Goal: Information Seeking & Learning: Check status

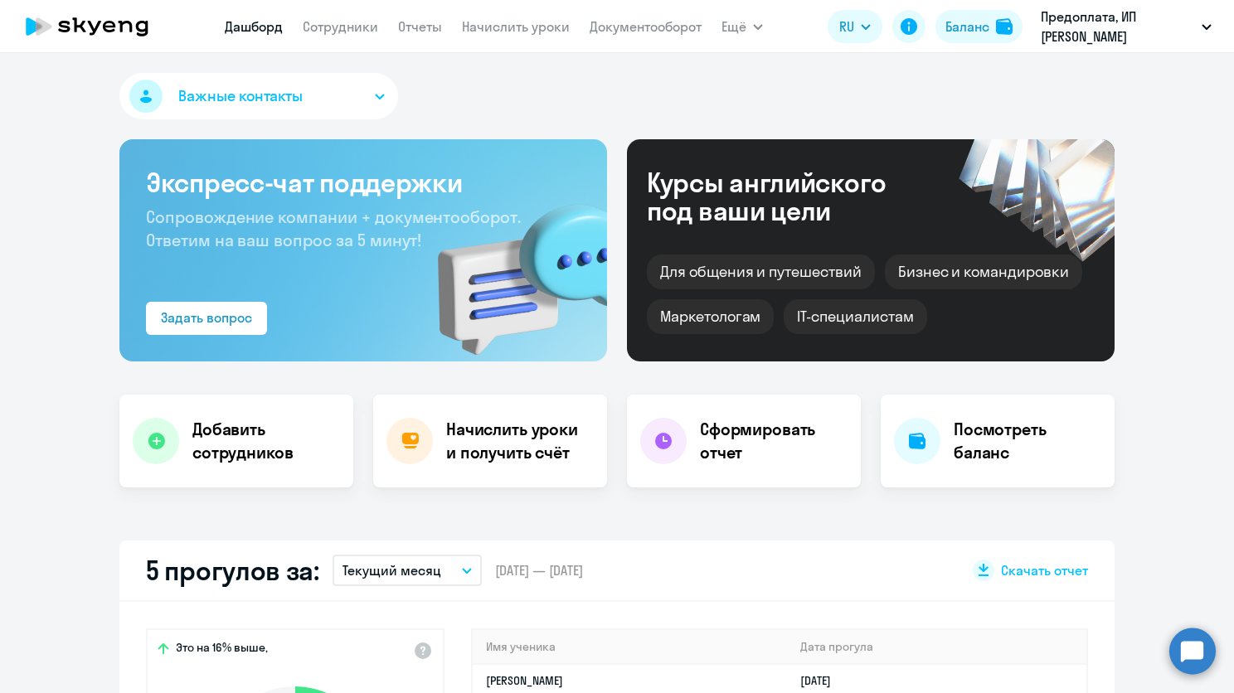
select select "30"
click at [352, 21] on link "Сотрудники" at bounding box center [340, 26] width 75 height 17
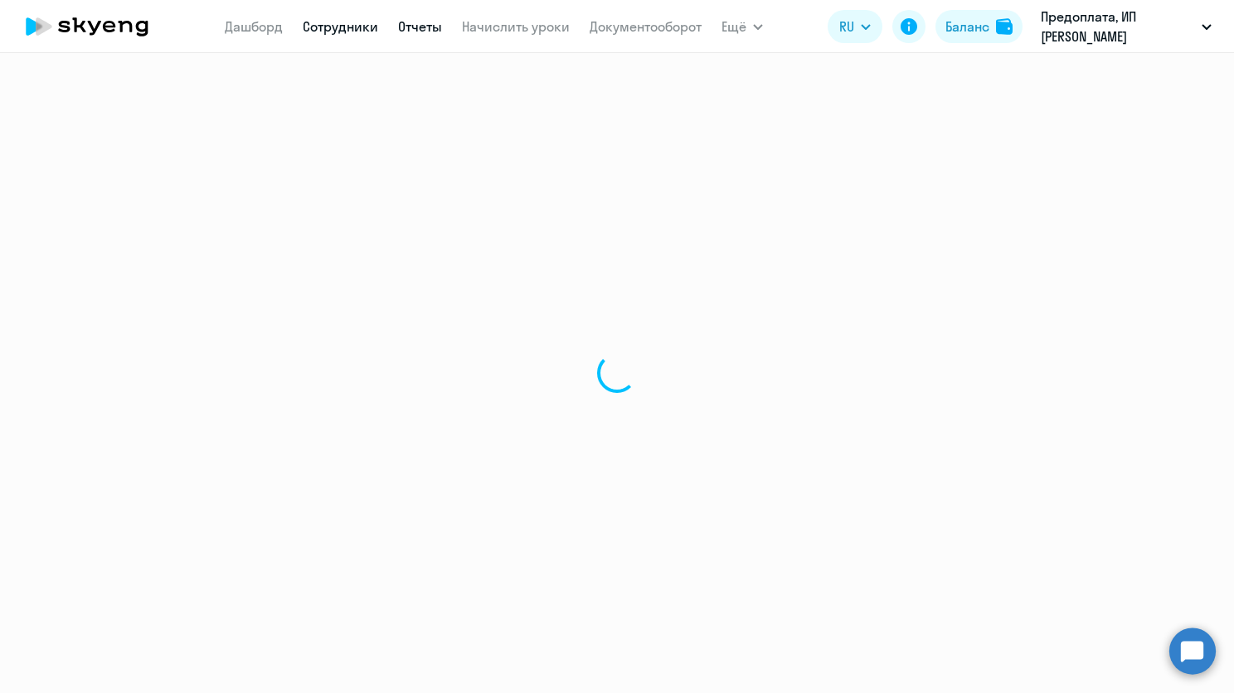
select select "30"
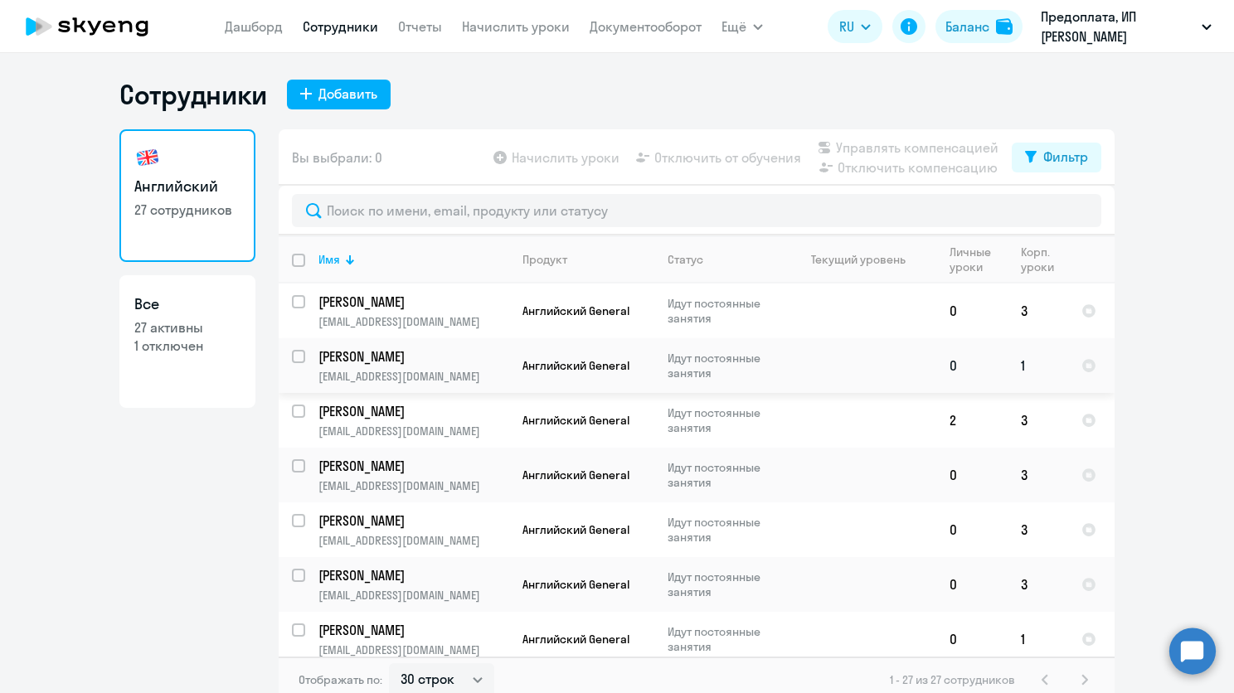
scroll to position [83, 0]
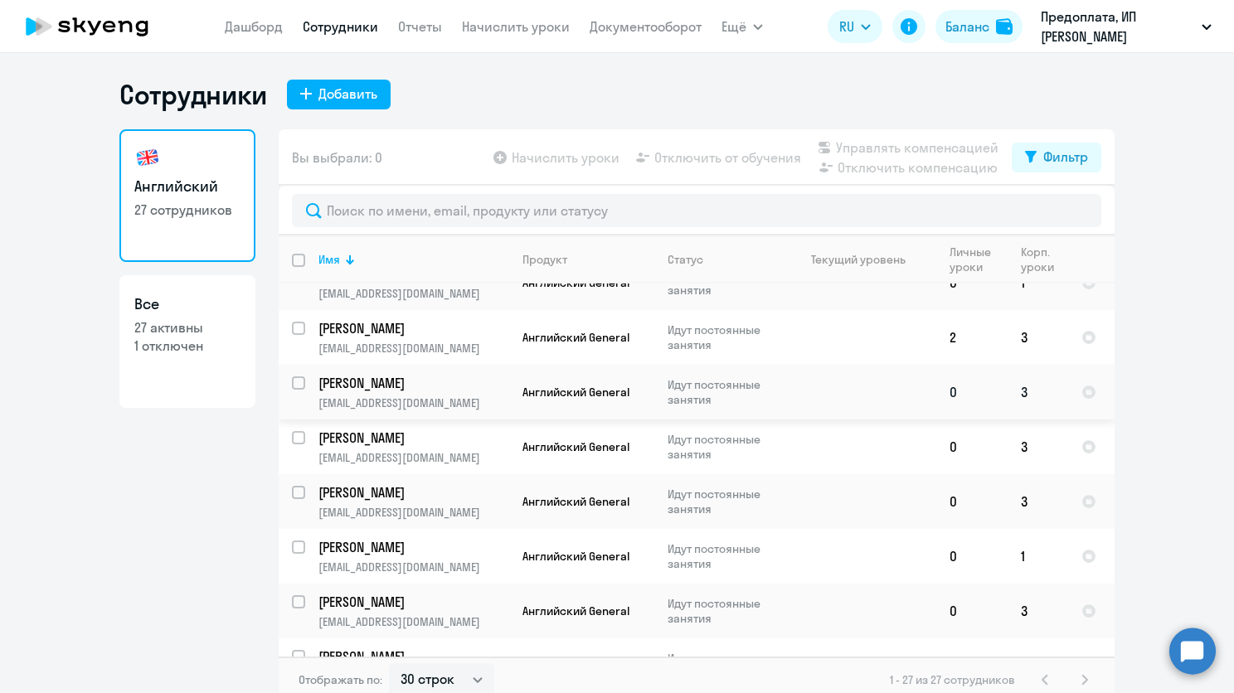
click at [667, 382] on p "Идут постоянные занятия" at bounding box center [724, 392] width 114 height 30
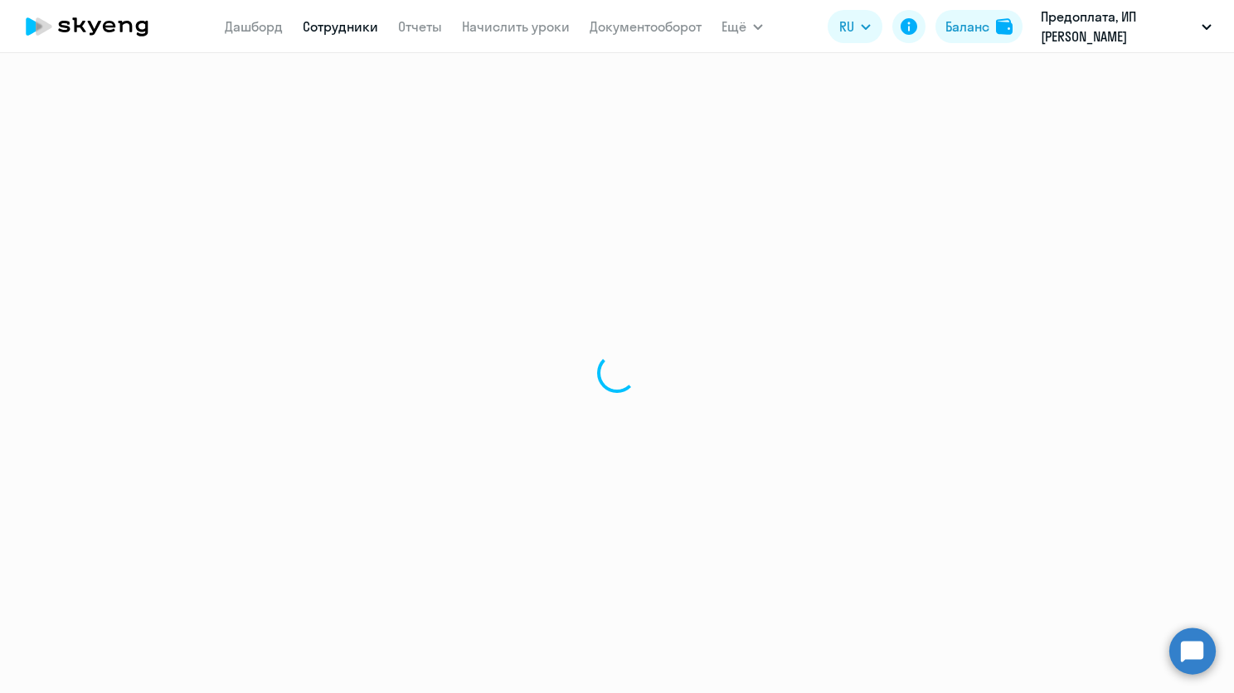
select select "english"
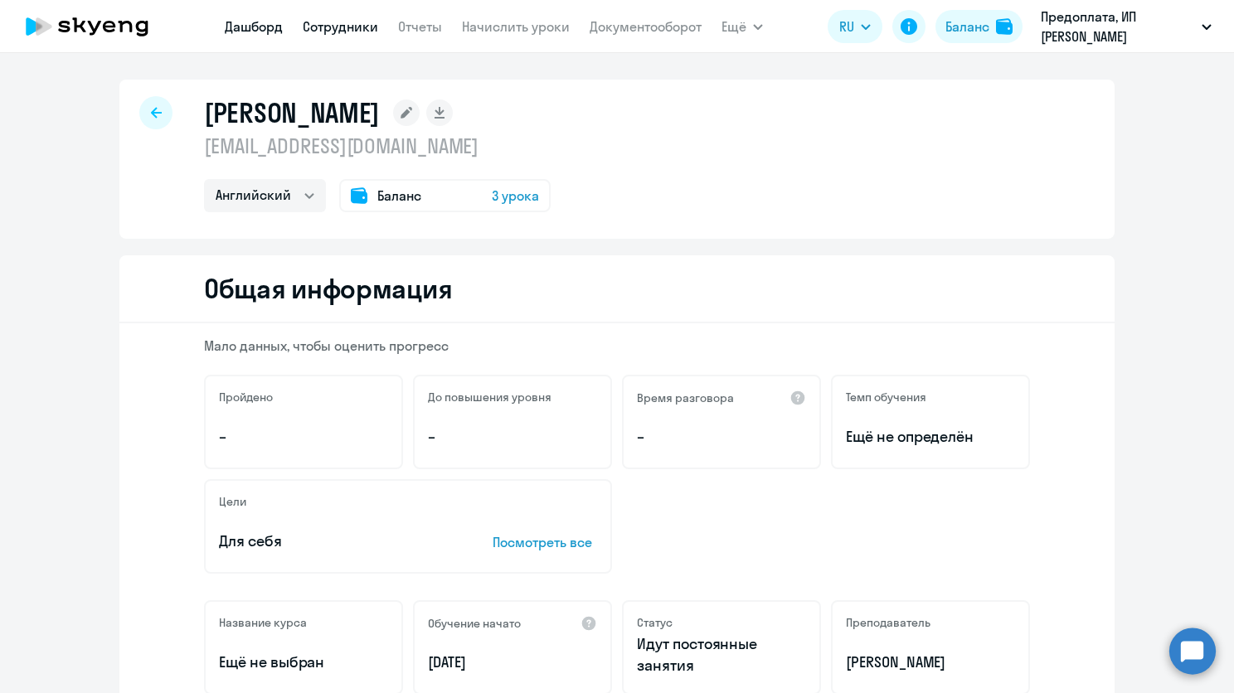
click at [269, 20] on link "Дашборд" at bounding box center [254, 26] width 58 height 17
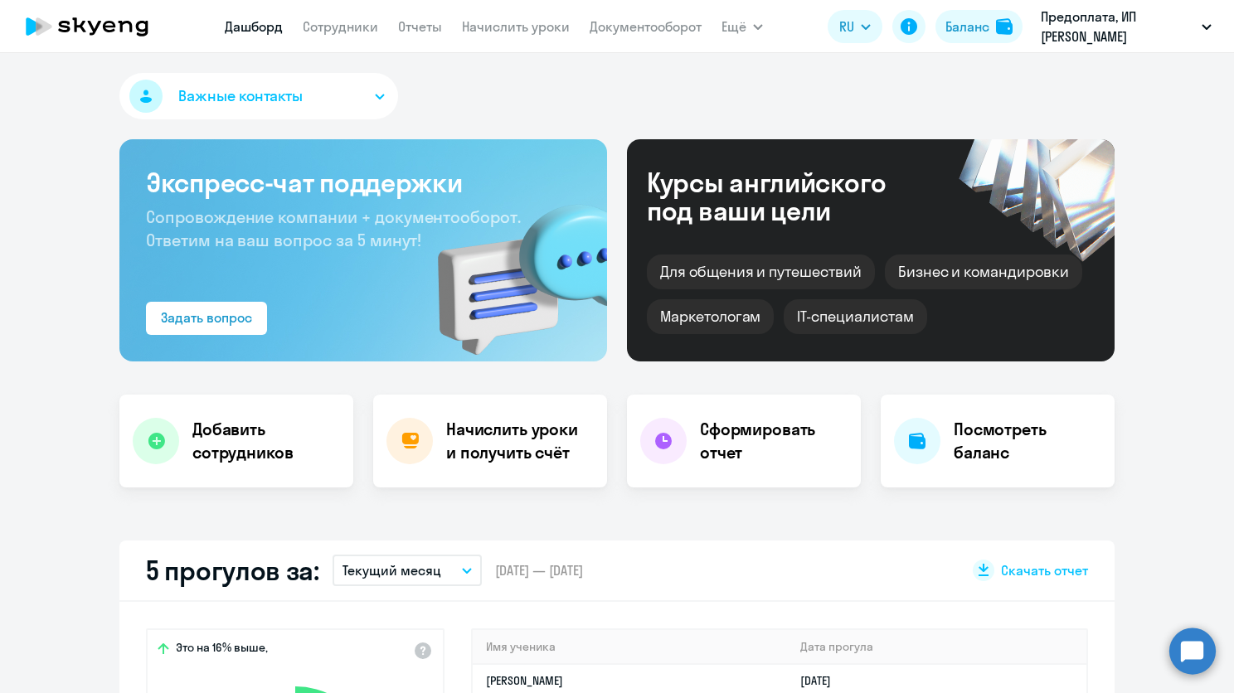
select select "30"
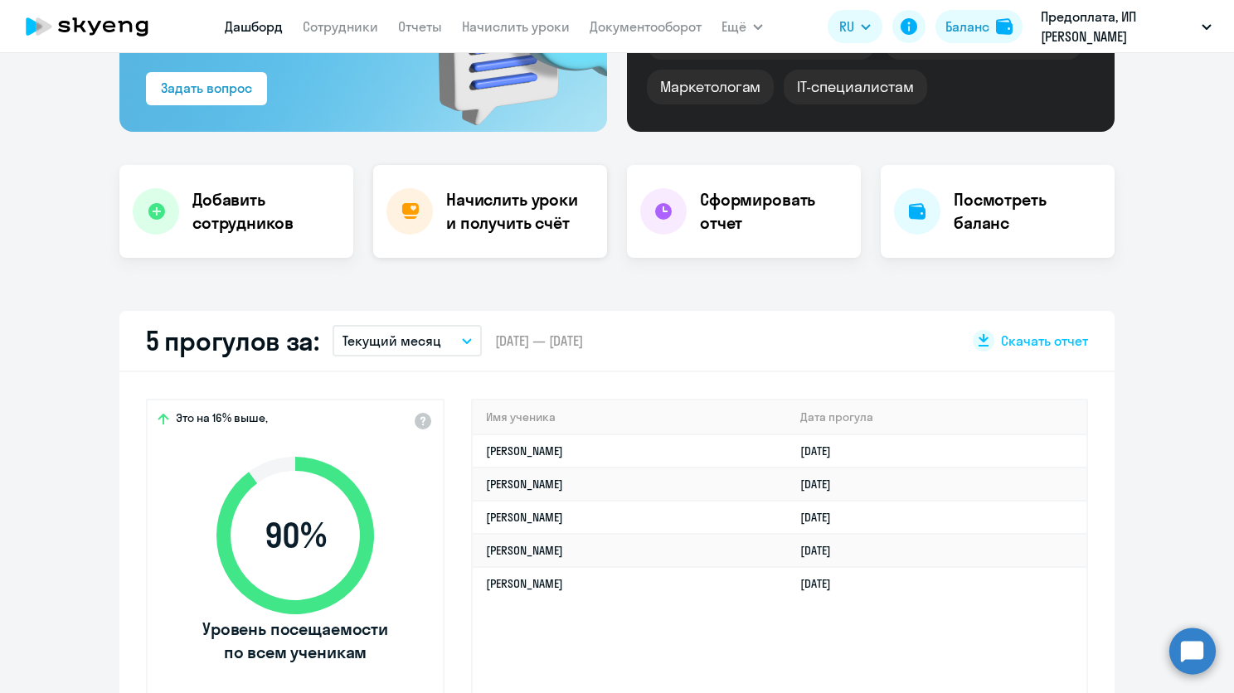
scroll to position [166, 0]
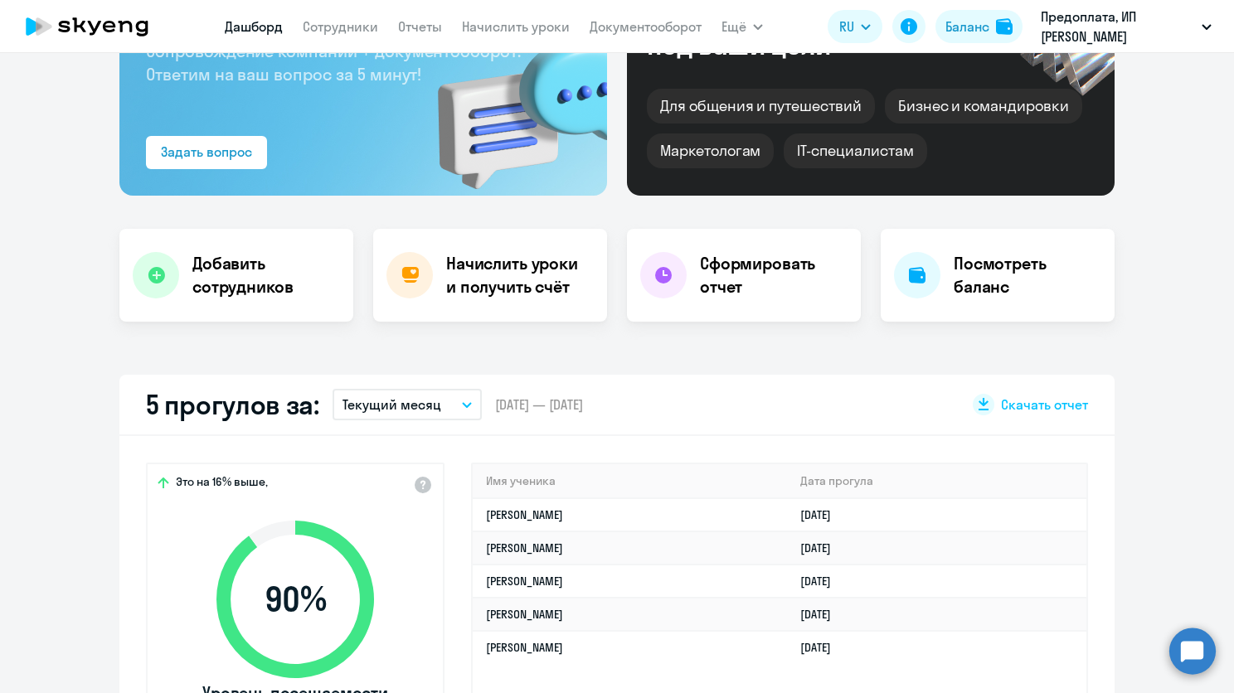
click at [457, 410] on button "Текущий месяц" at bounding box center [406, 405] width 149 height 32
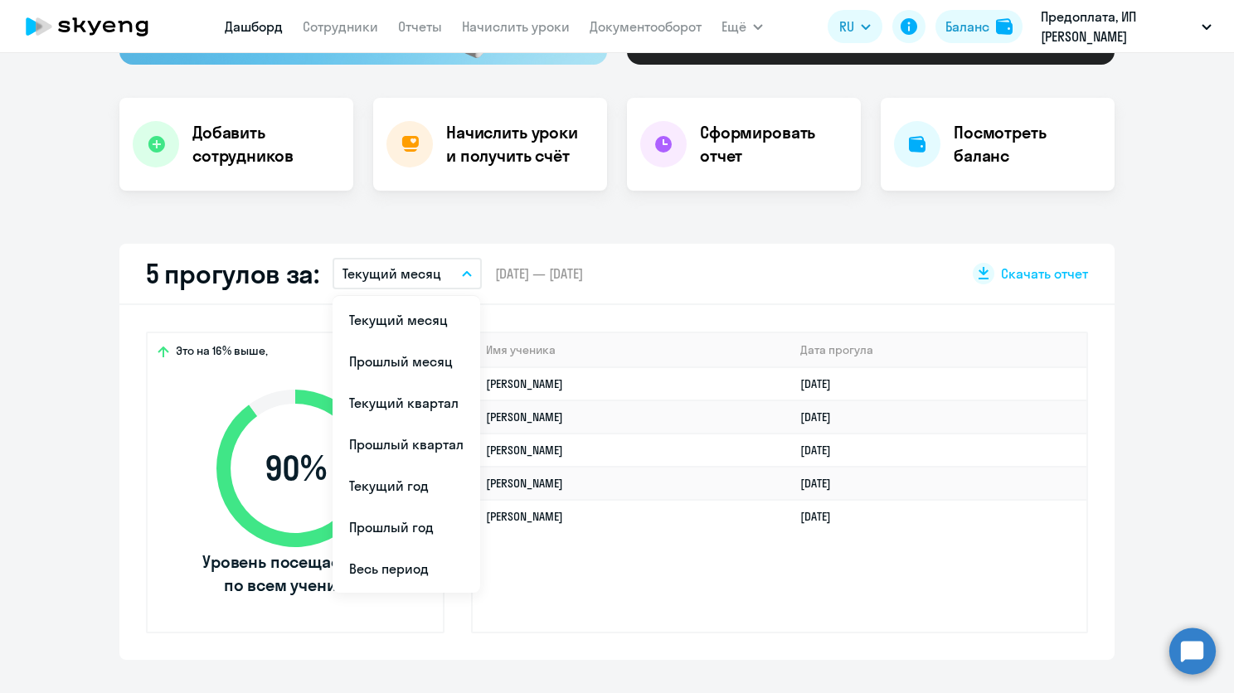
scroll to position [332, 0]
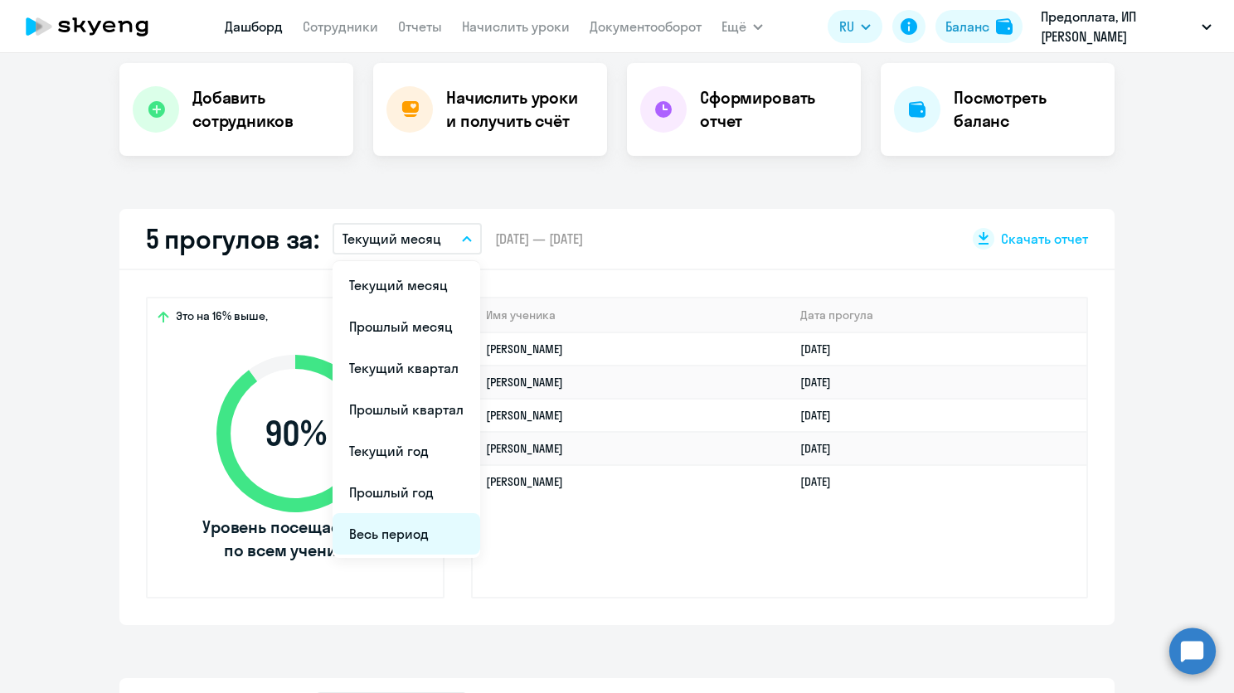
click at [400, 536] on li "Весь период" at bounding box center [406, 533] width 148 height 41
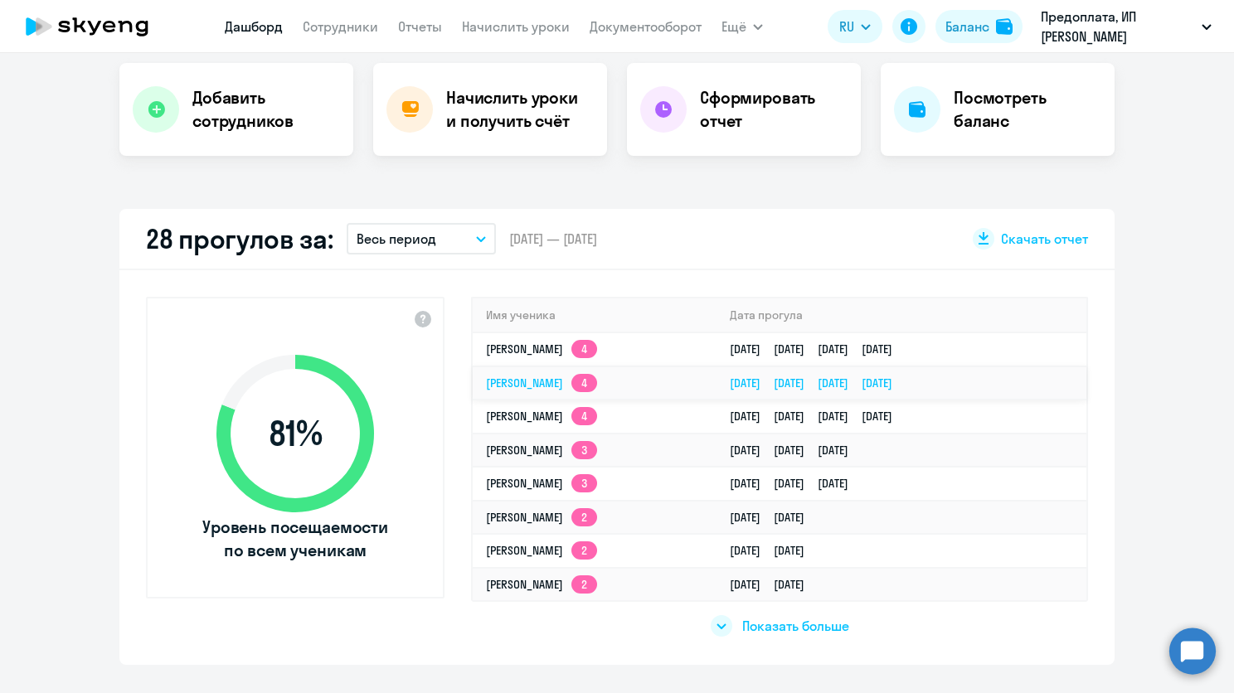
scroll to position [415, 0]
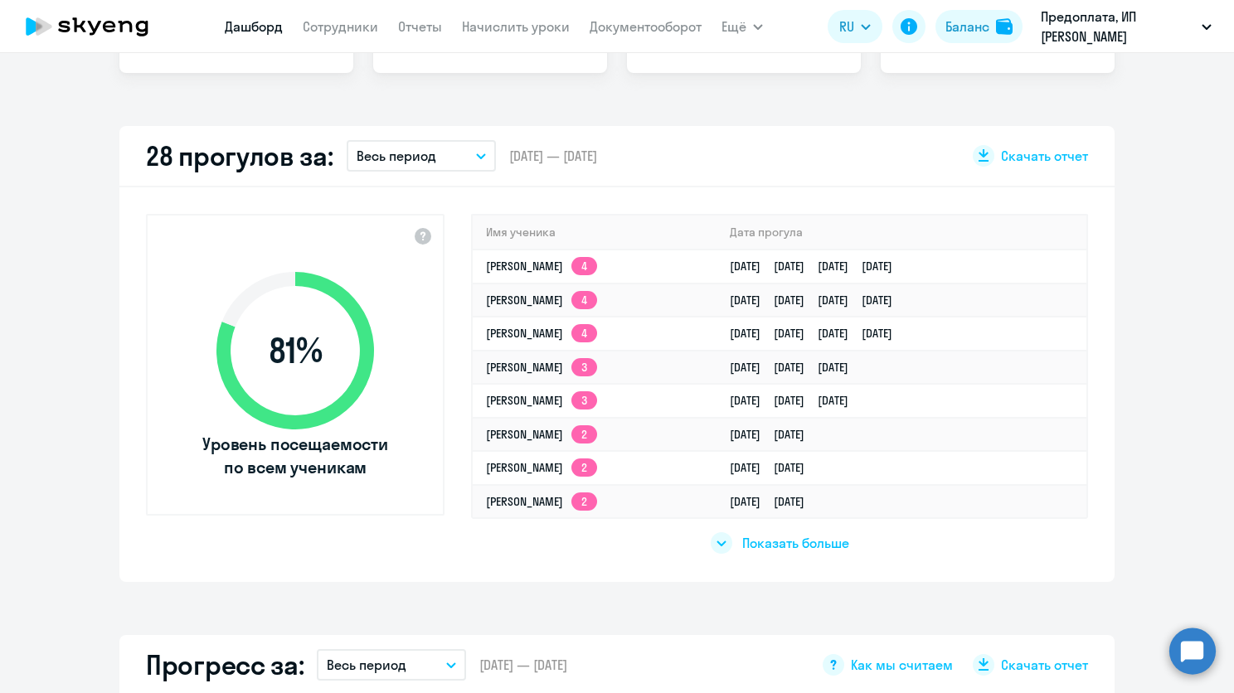
click at [763, 547] on span "Показать больше" at bounding box center [795, 543] width 107 height 18
